Goal: Information Seeking & Learning: Learn about a topic

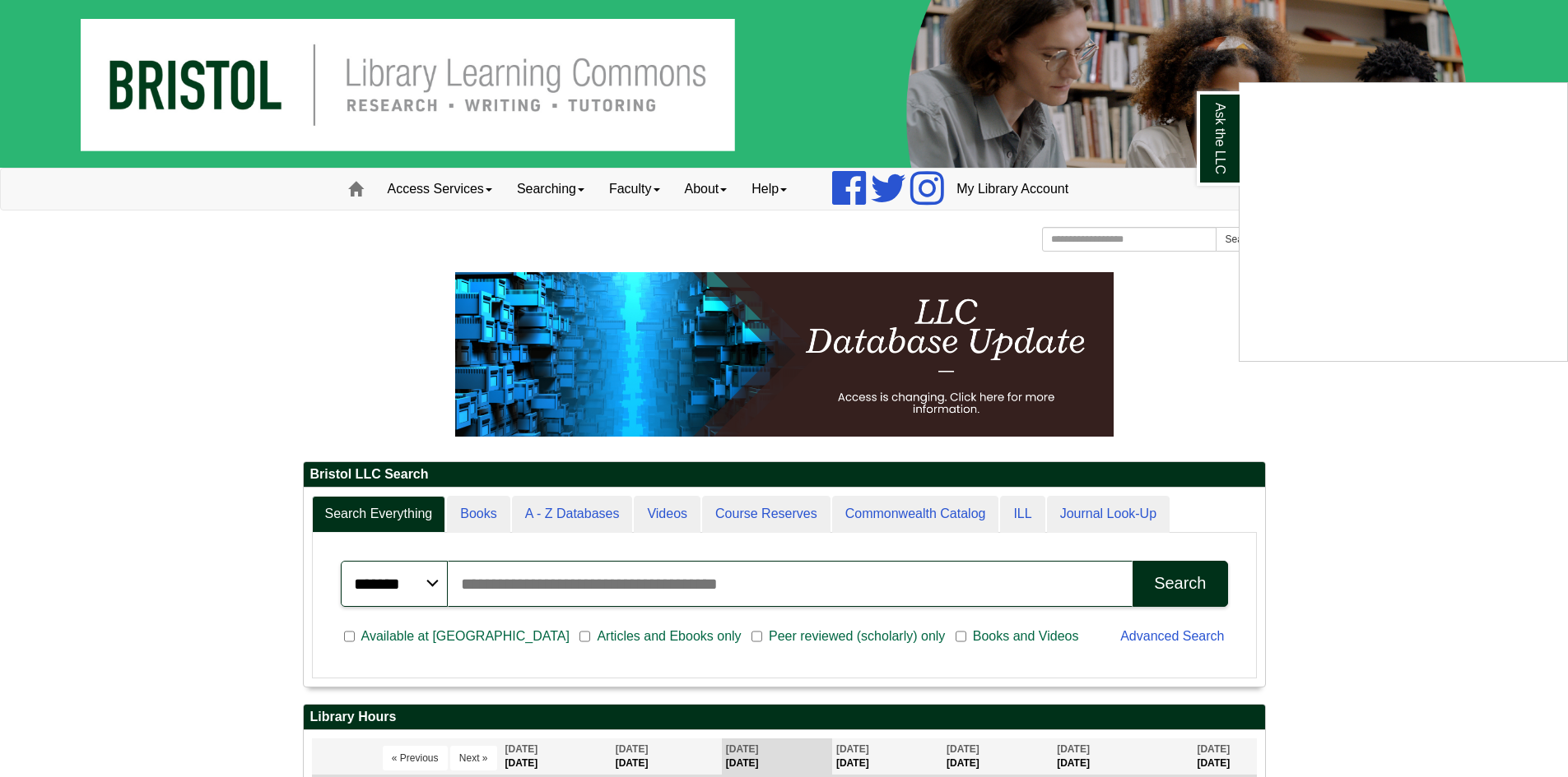
click at [1425, 495] on div "Ask the LLC" at bounding box center [784, 388] width 1568 height 777
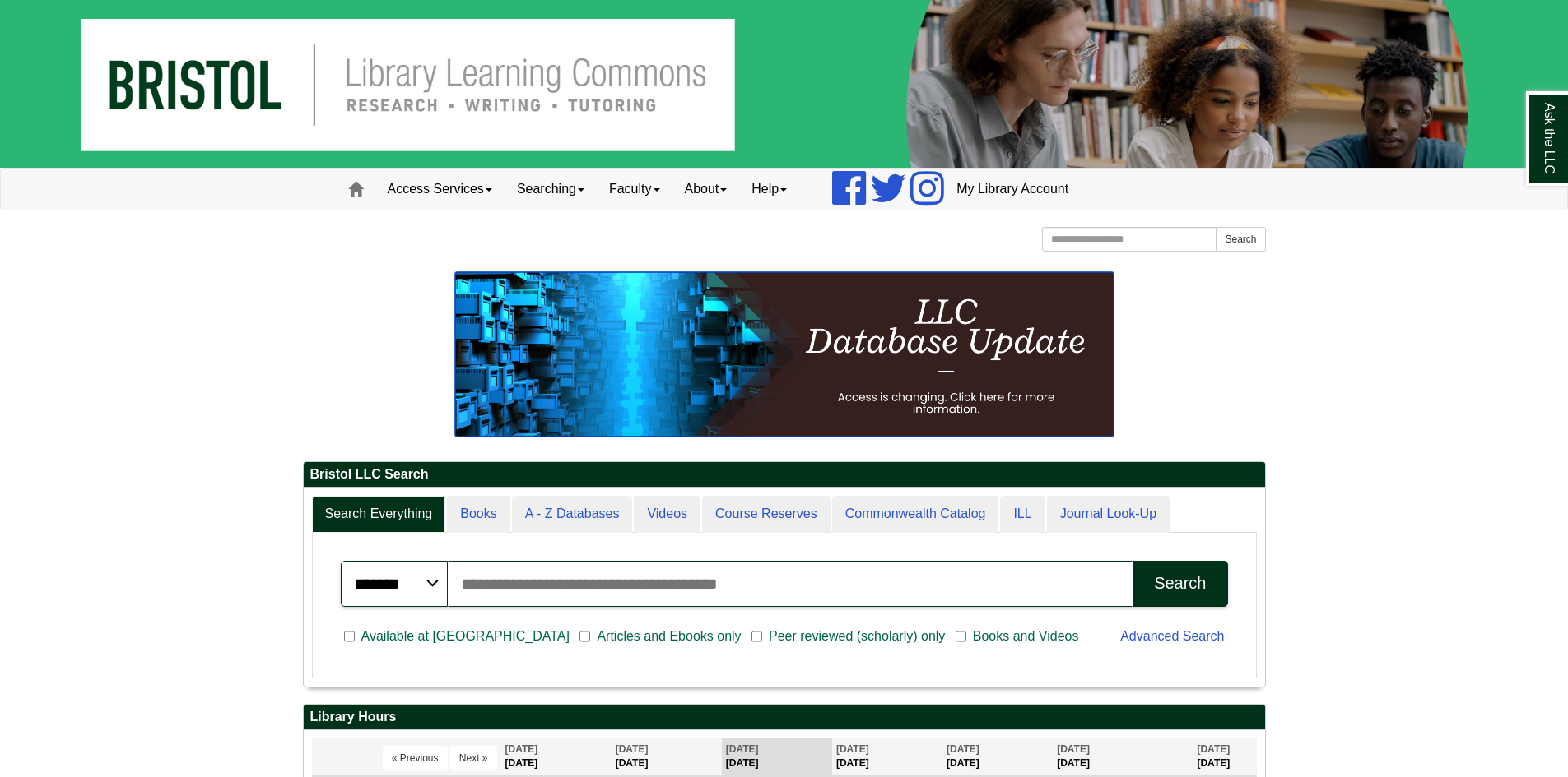
click at [795, 347] on img at bounding box center [784, 354] width 659 height 164
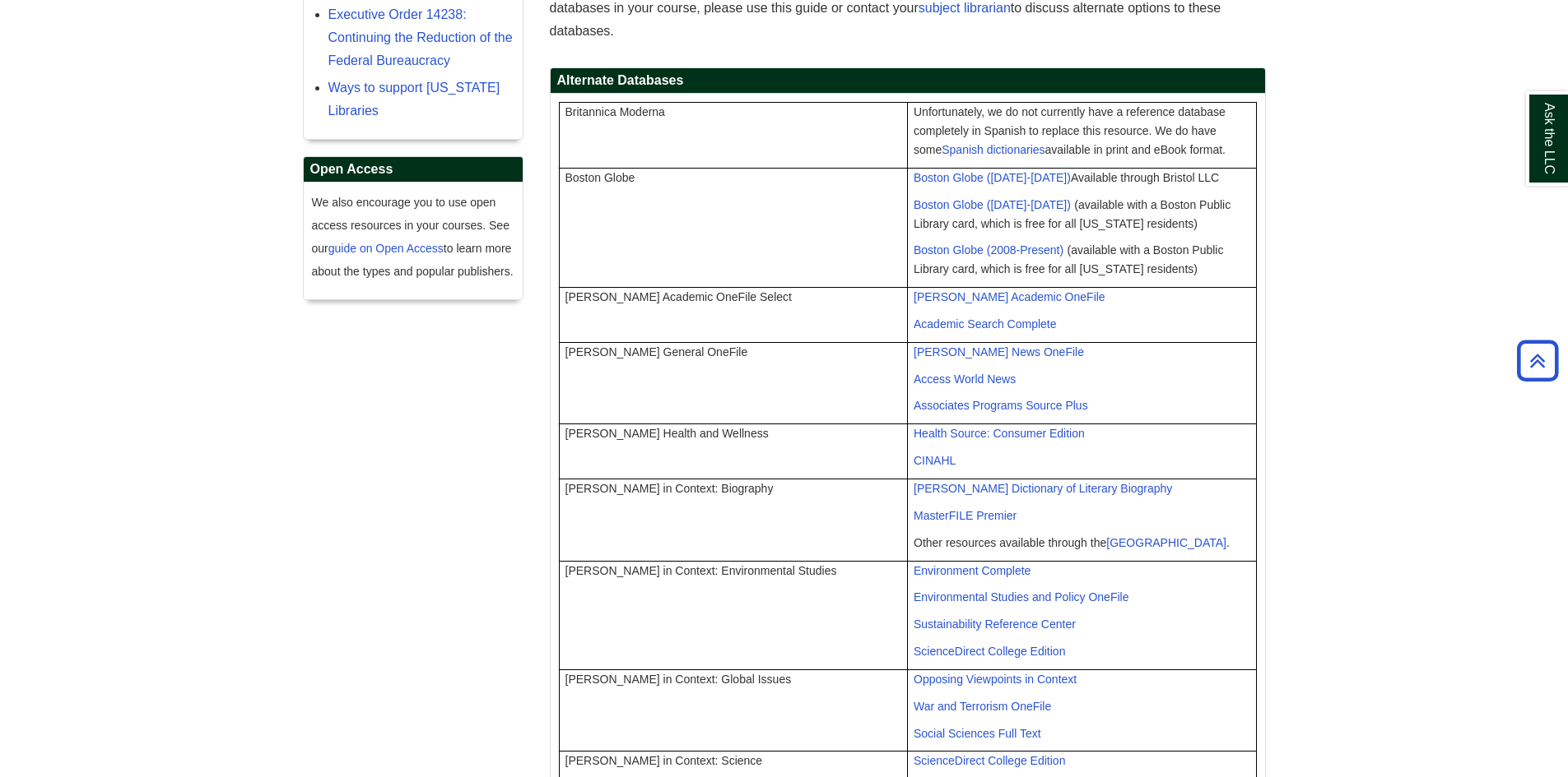
scroll to position [493, 0]
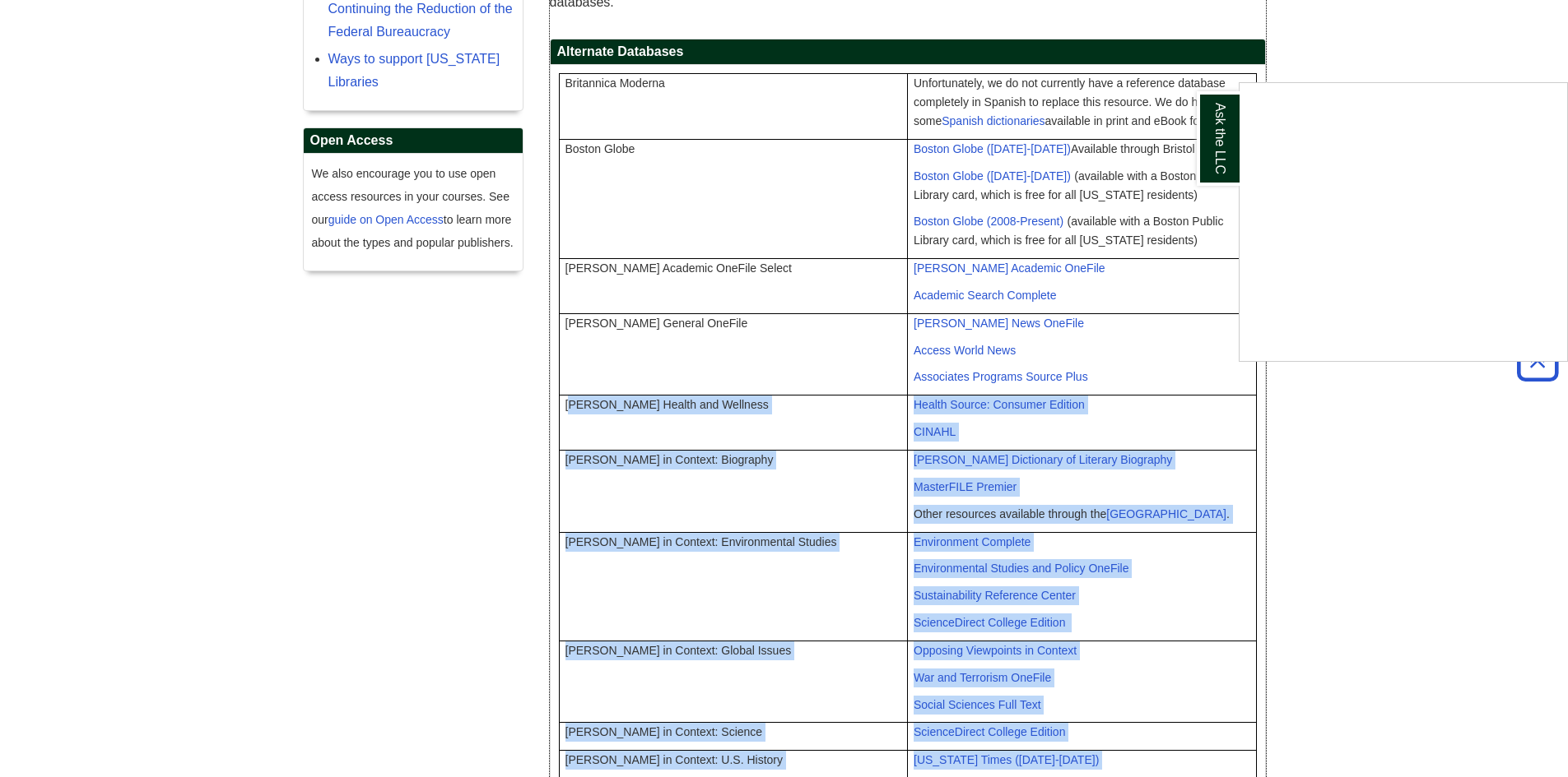
drag, startPoint x: 573, startPoint y: 385, endPoint x: 693, endPoint y: 382, distance: 120.0
click at [689, 384] on body "Skip to Main Content Toggle navigation Home Access Services Access Services Pol…" at bounding box center [784, 481] width 1568 height 1950
click at [695, 384] on div "Ask the LLC" at bounding box center [784, 388] width 1568 height 777
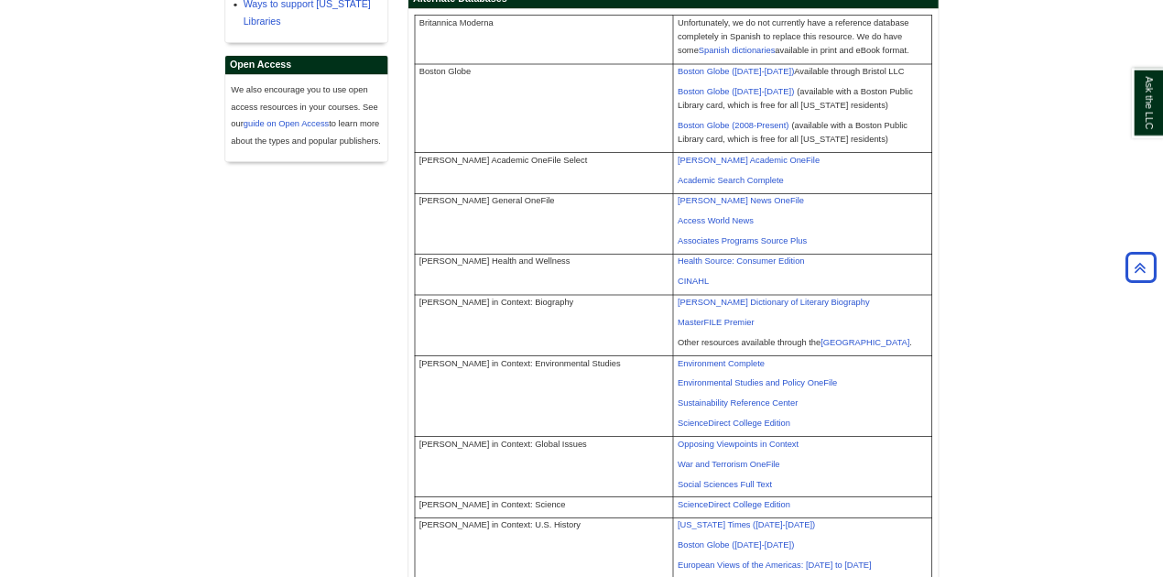
scroll to position [641, 0]
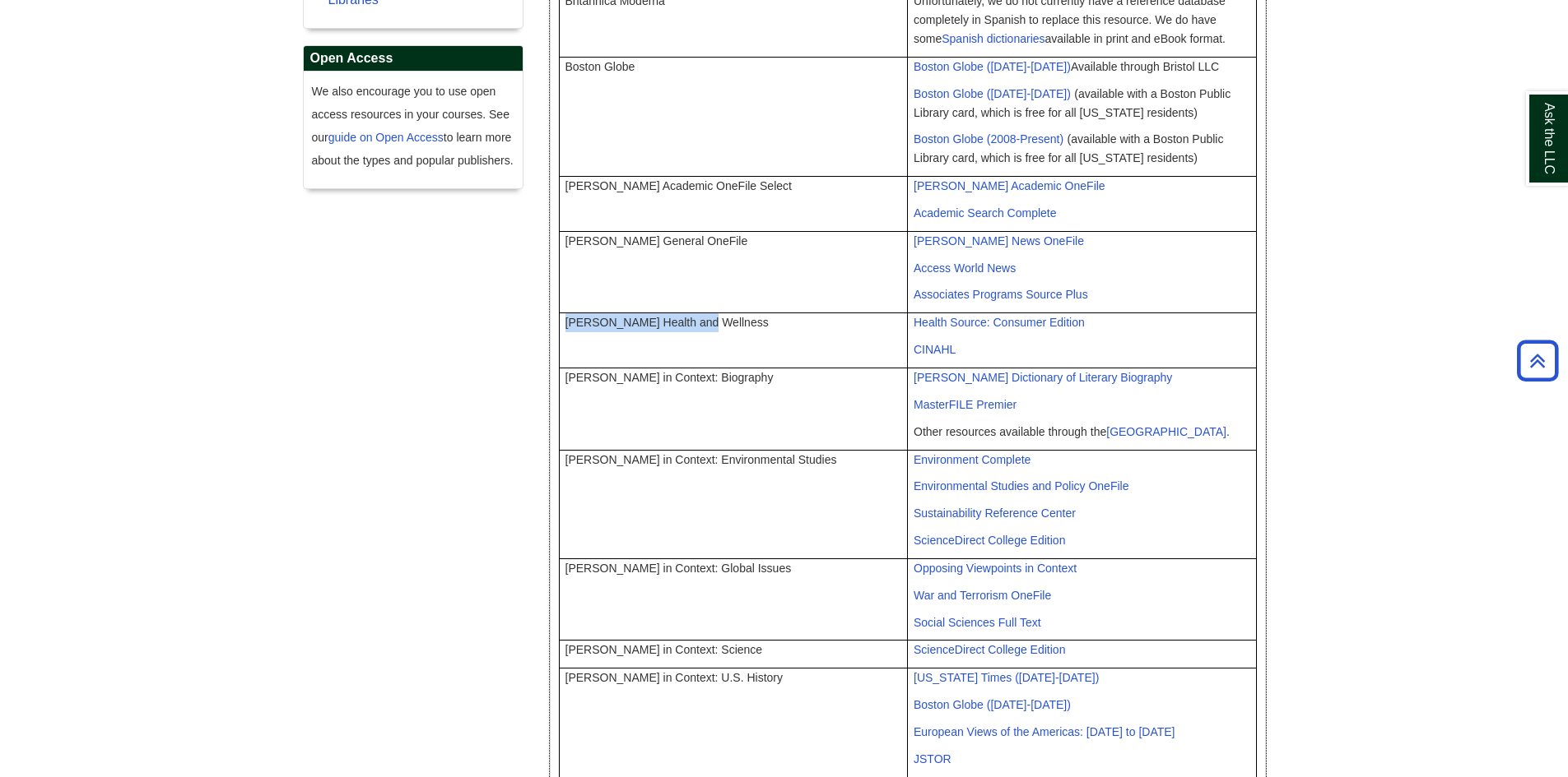
drag, startPoint x: 704, startPoint y: 289, endPoint x: 562, endPoint y: 296, distance: 142.2
click at [562, 313] on td "Gale Health and Wellness" at bounding box center [733, 340] width 349 height 55
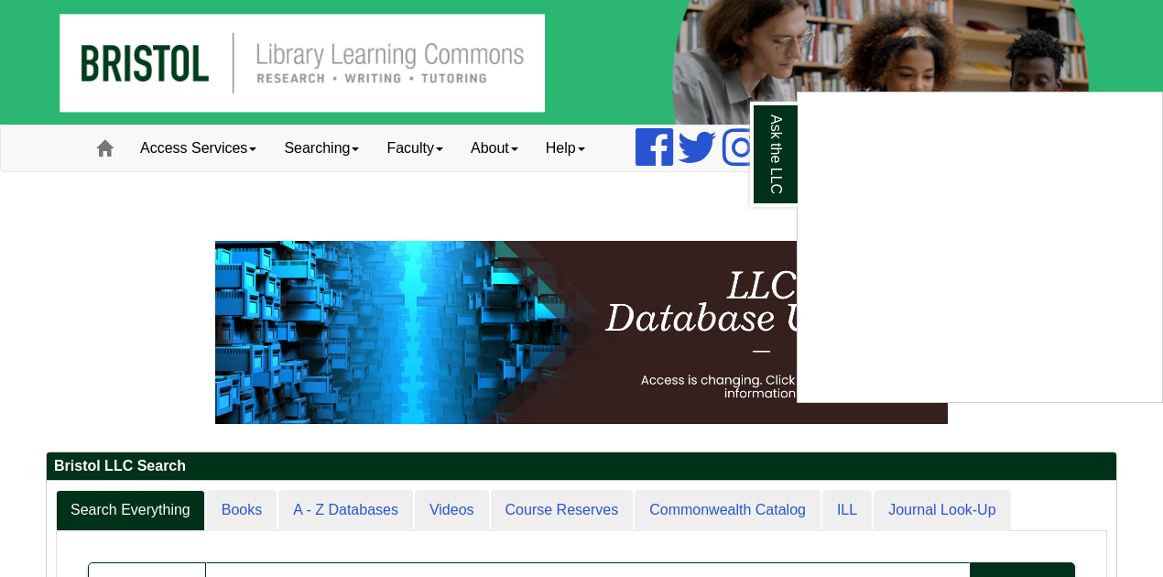
click at [207, 183] on div "Ask the LLC" at bounding box center [581, 288] width 1163 height 577
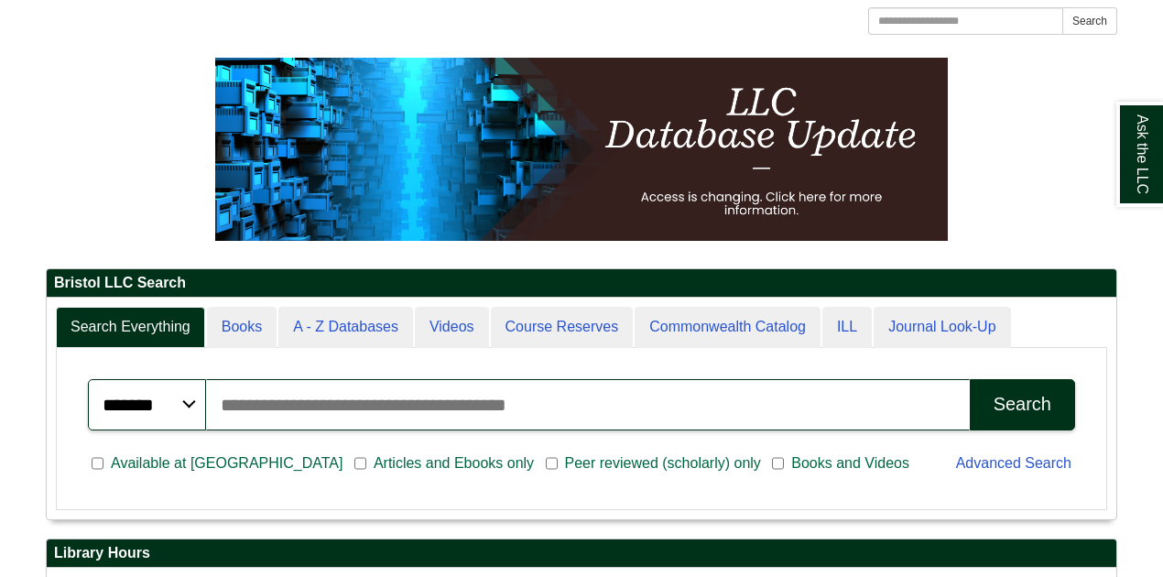
scroll to position [220, 1070]
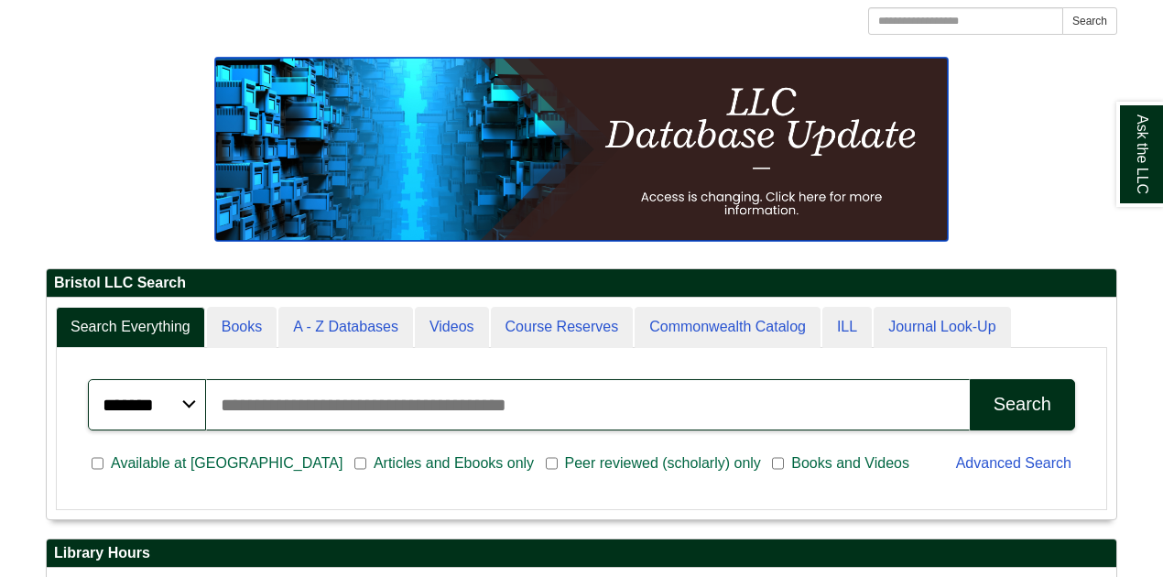
drag, startPoint x: 775, startPoint y: 159, endPoint x: 821, endPoint y: 147, distance: 48.2
click at [821, 147] on img at bounding box center [581, 149] width 733 height 183
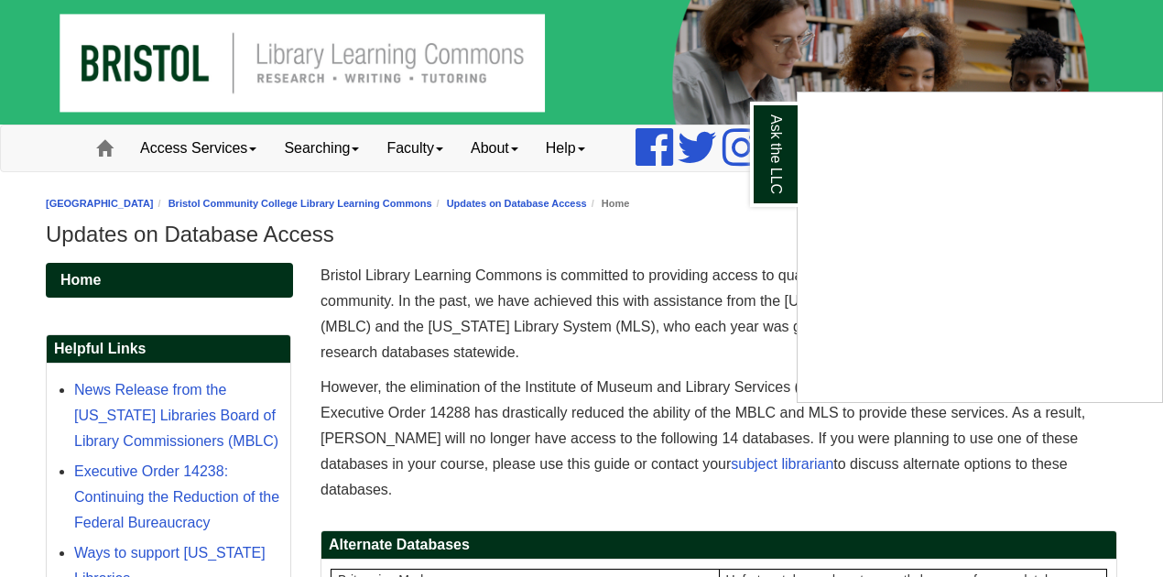
click at [691, 332] on div "Ask the LLC" at bounding box center [581, 288] width 1163 height 577
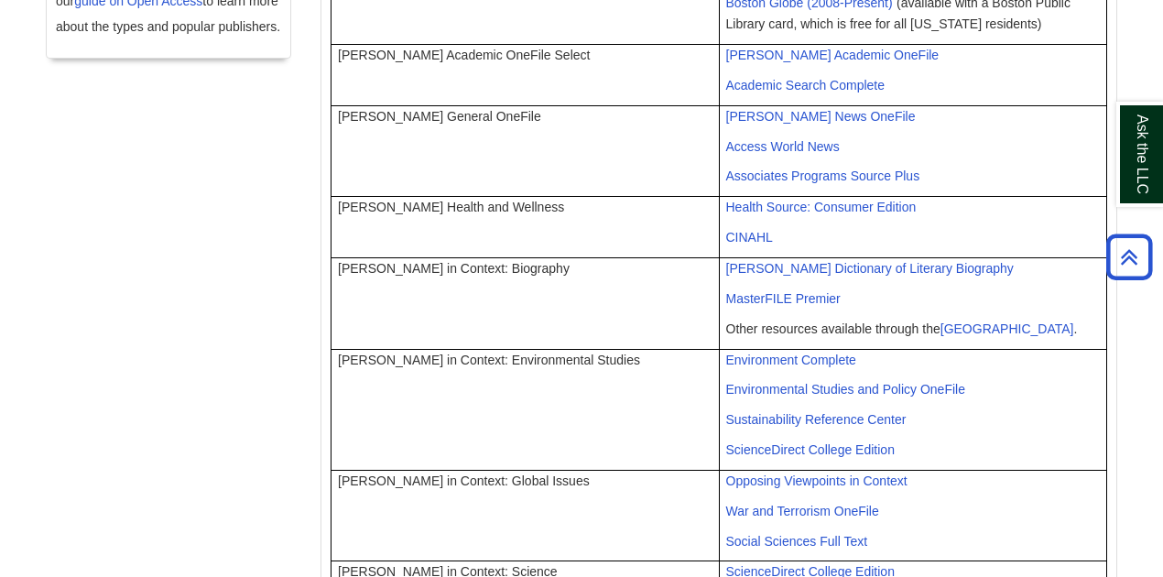
scroll to position [733, 0]
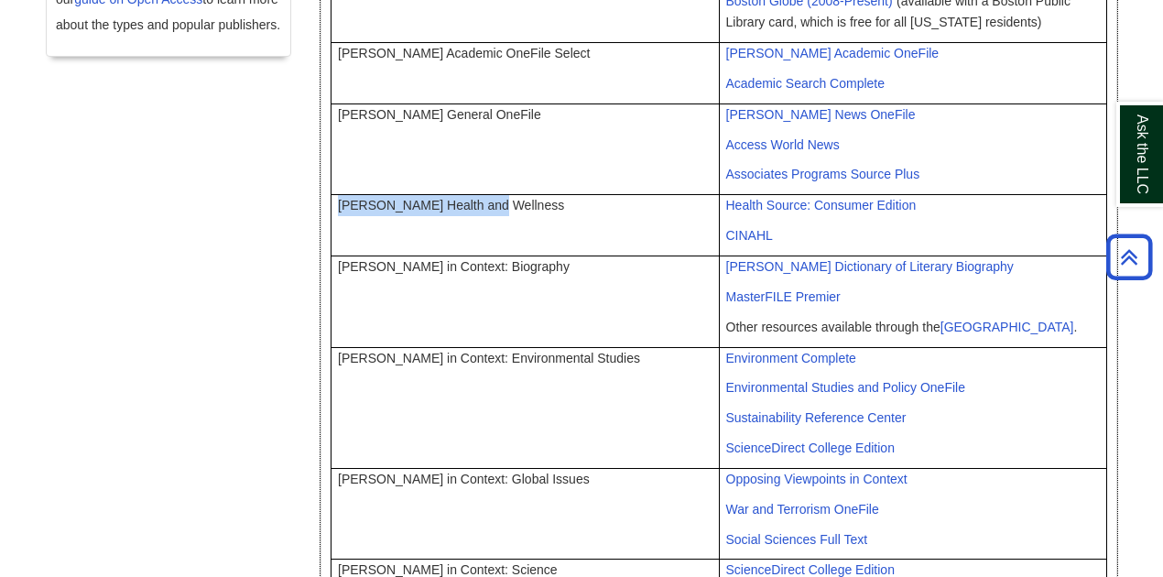
drag, startPoint x: 339, startPoint y: 173, endPoint x: 493, endPoint y: 190, distance: 154.8
click at [493, 195] on td "Gale Health and Wellness" at bounding box center [526, 225] width 388 height 61
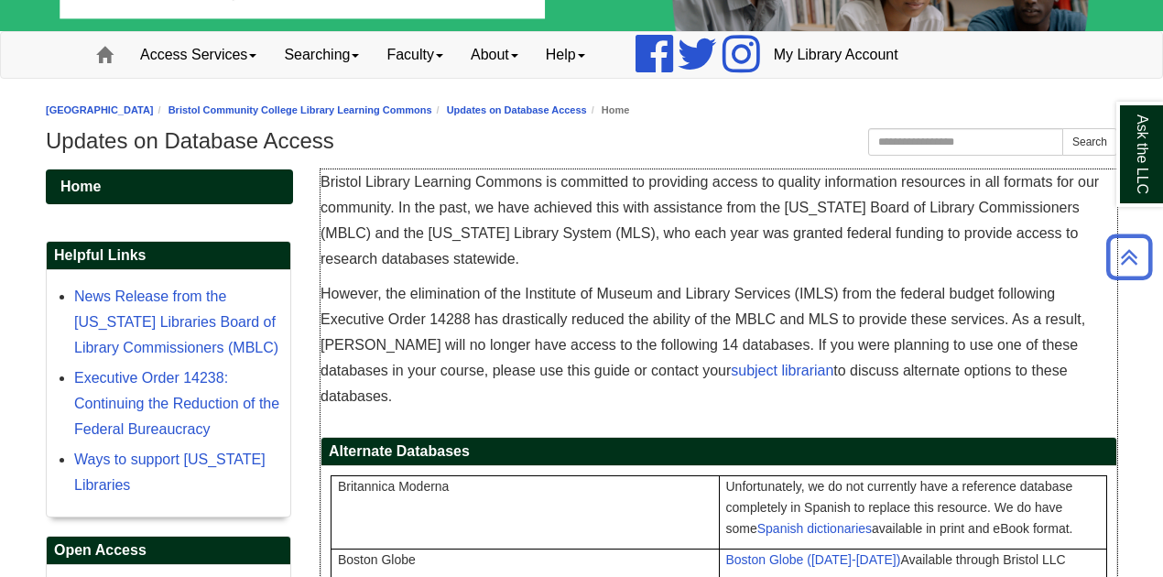
scroll to position [0, 0]
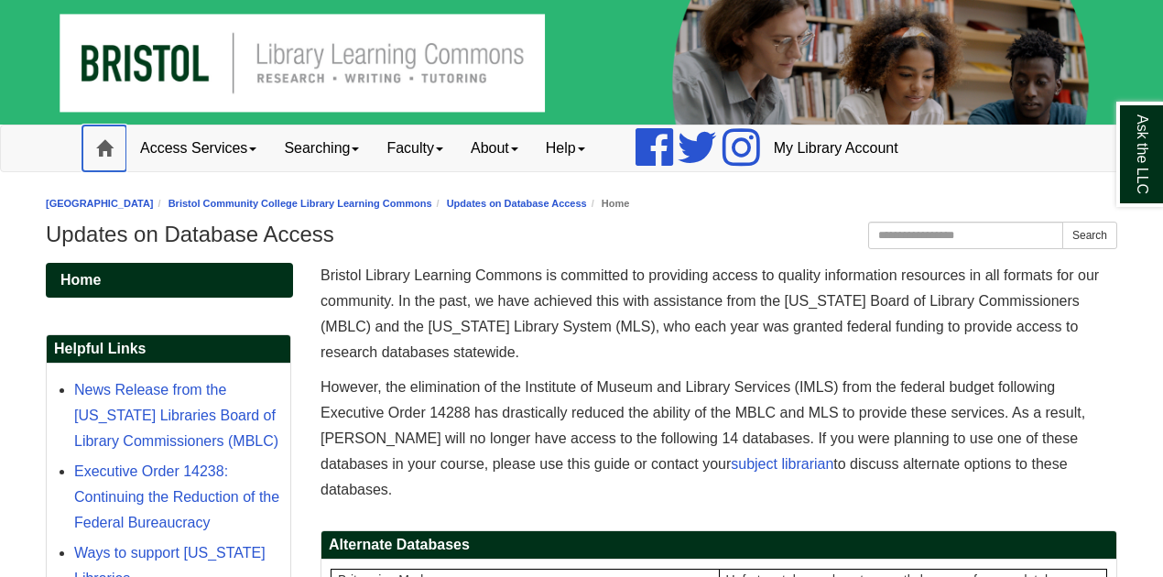
click at [110, 155] on span at bounding box center [104, 148] width 16 height 16
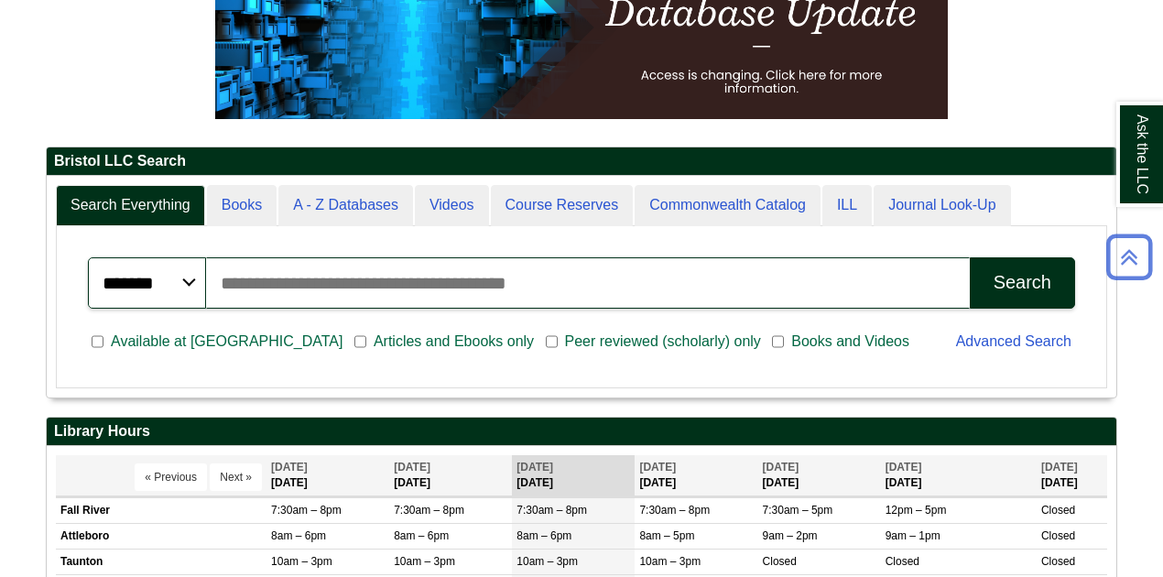
scroll to position [9, 9]
click at [240, 275] on input "Search articles, books, journals & more" at bounding box center [587, 282] width 763 height 51
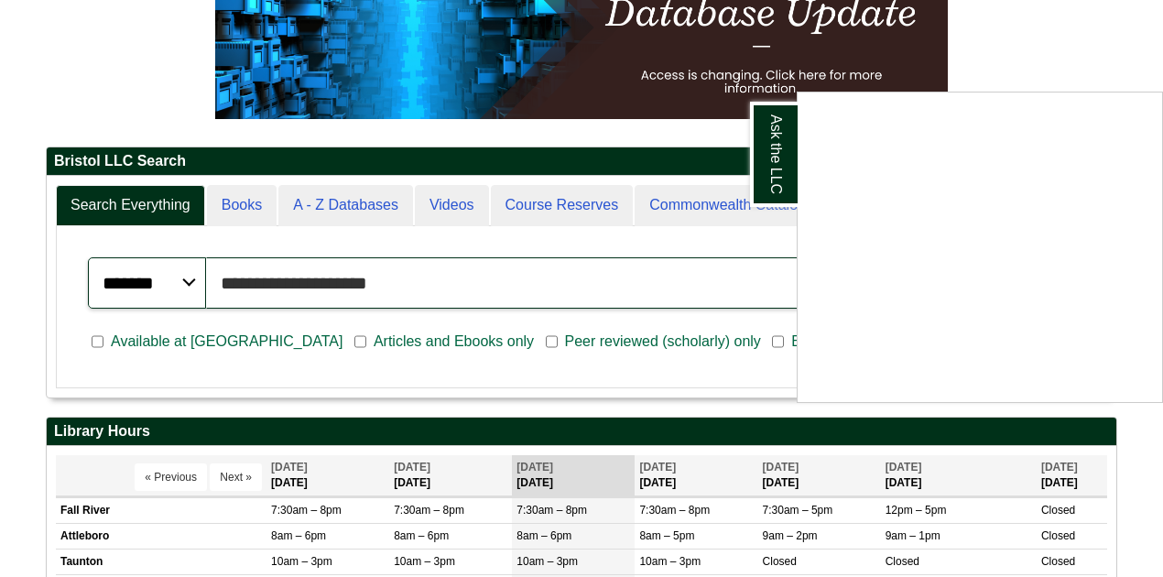
type input "**********"
click at [970, 257] on button "Search" at bounding box center [1022, 282] width 105 height 51
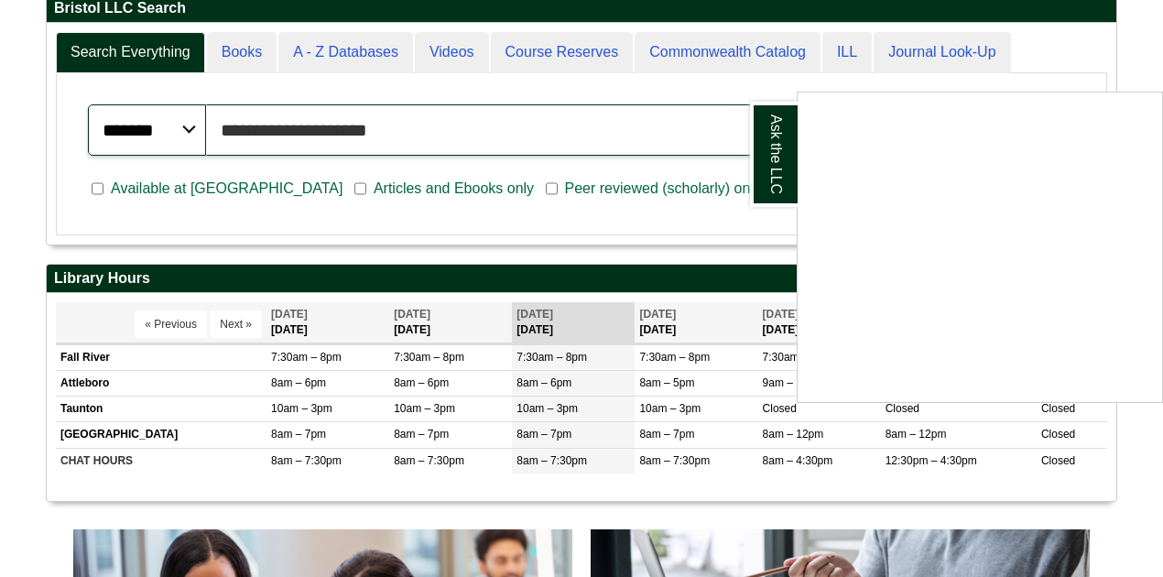
scroll to position [549, 0]
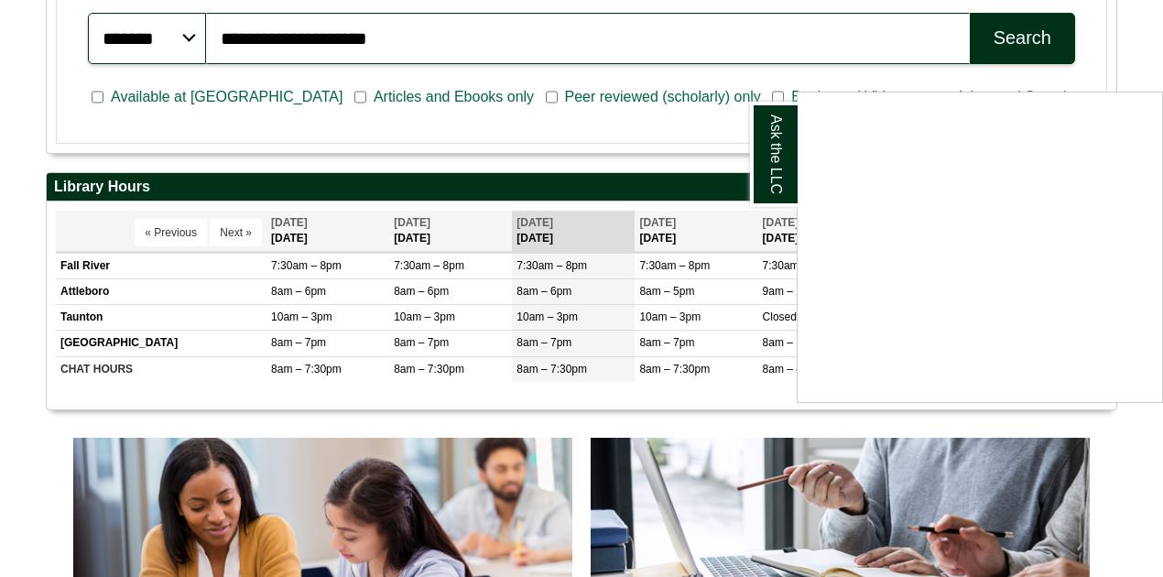
click at [1104, 457] on div "Ask the LLC" at bounding box center [581, 288] width 1163 height 577
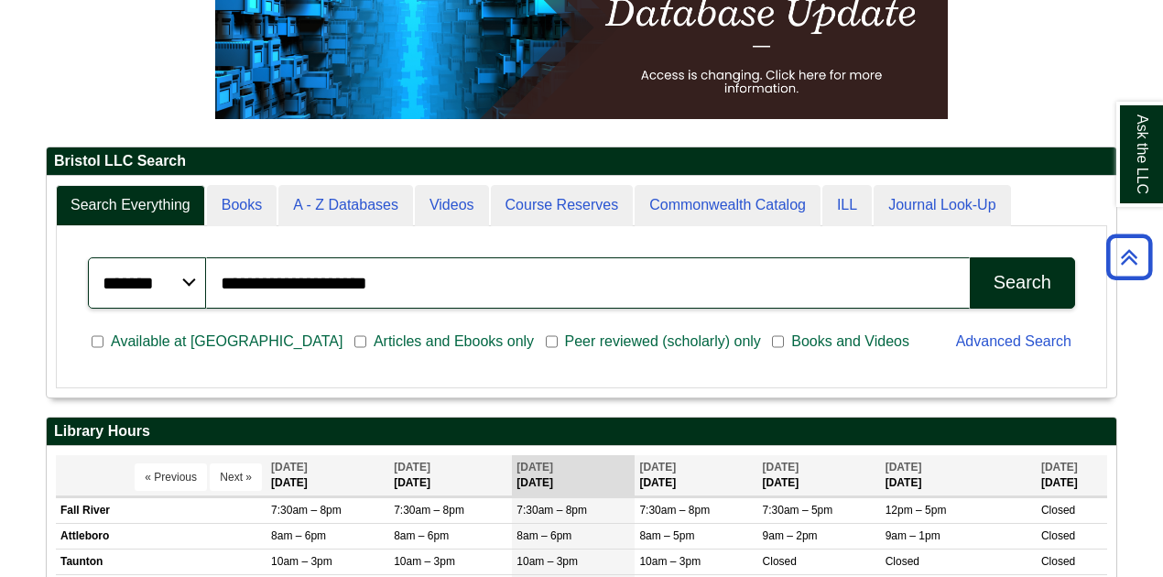
scroll to position [9, 9]
click at [1013, 281] on div "Search" at bounding box center [1023, 282] width 58 height 21
